Goal: Navigation & Orientation: Find specific page/section

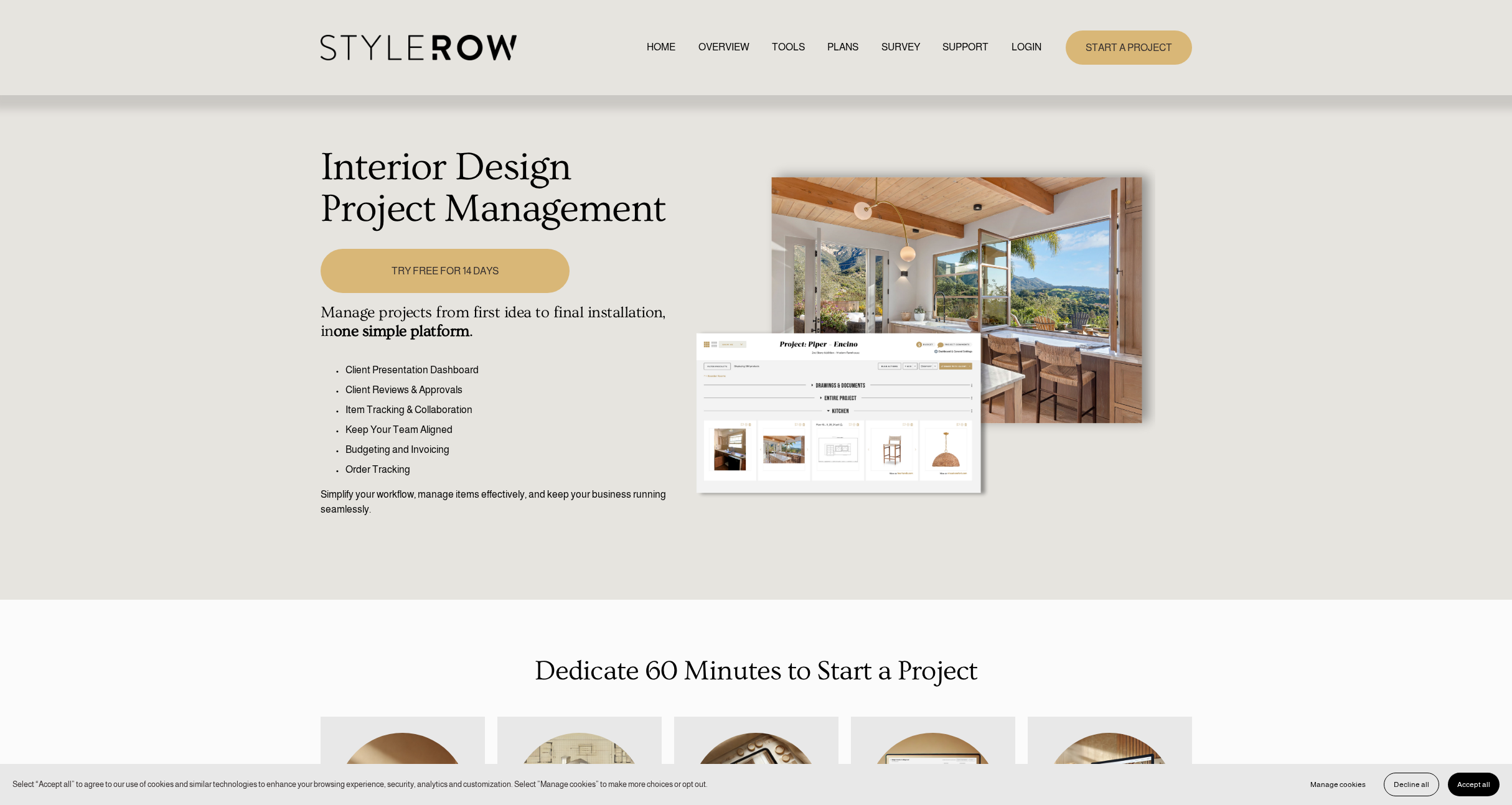
click at [792, 54] on link "TOOLS" at bounding box center [789, 47] width 33 height 17
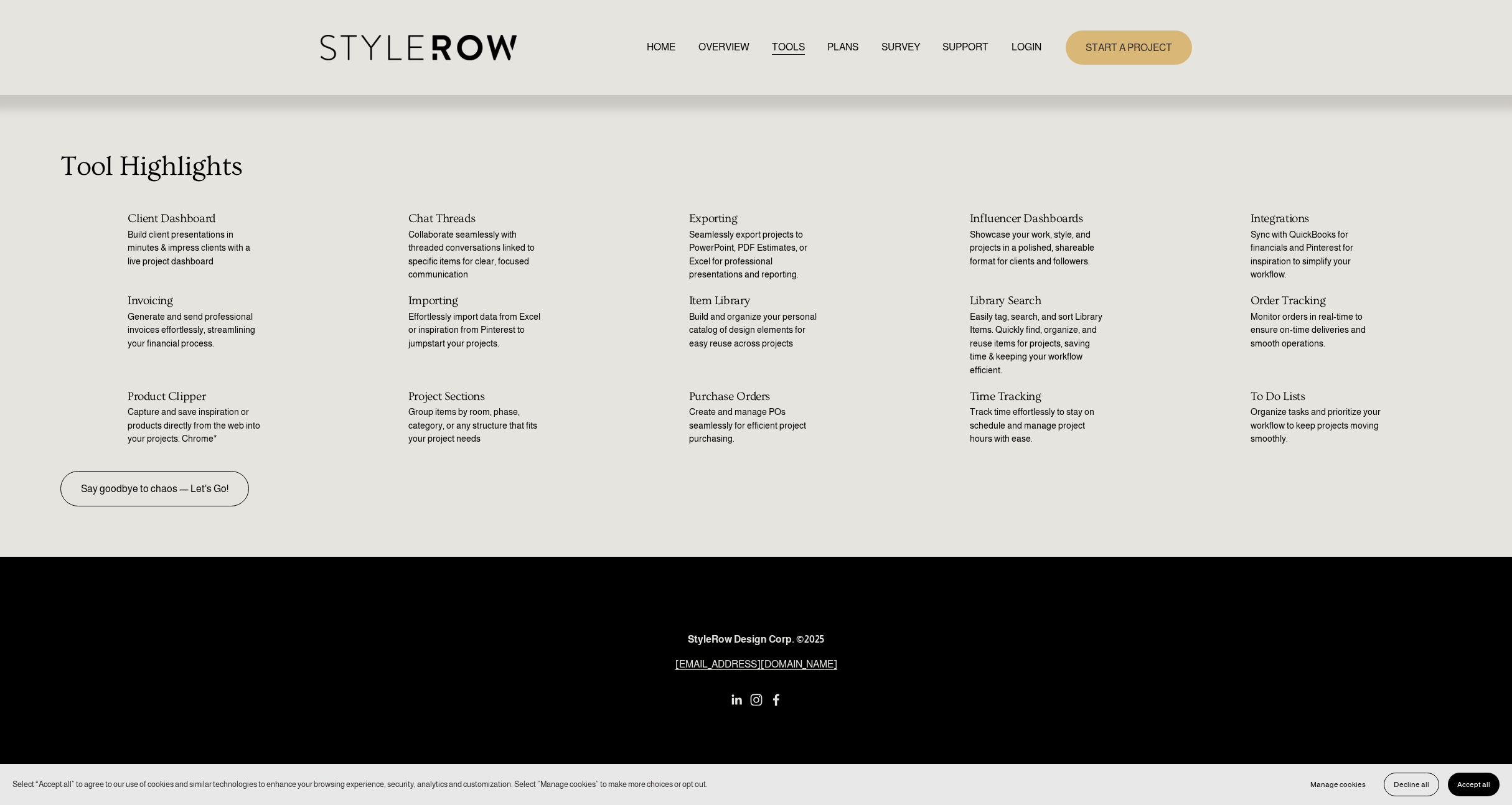
click at [789, 48] on link "TOOLS" at bounding box center [789, 47] width 33 height 17
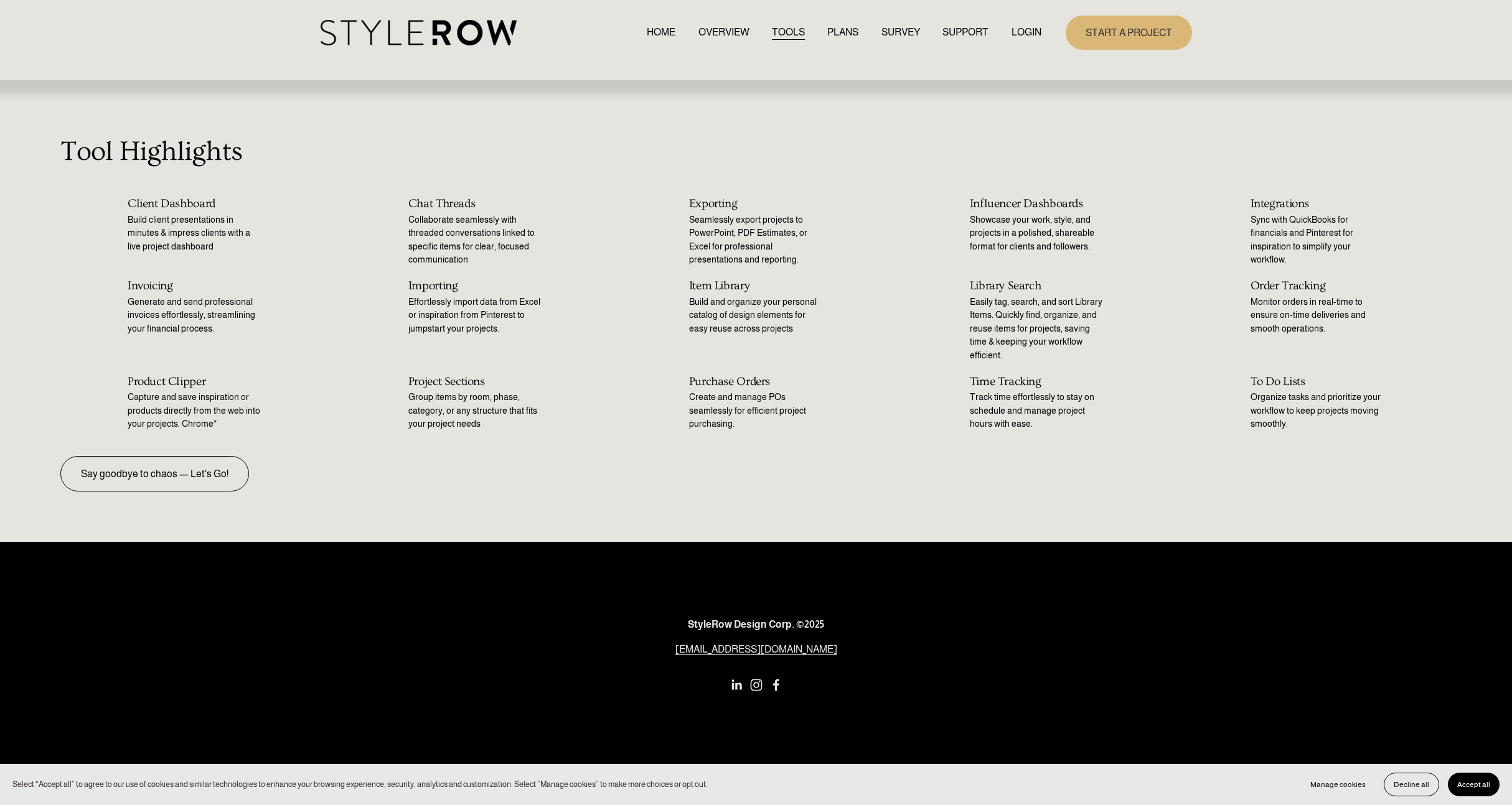
scroll to position [32, 0]
